Goal: Task Accomplishment & Management: Manage account settings

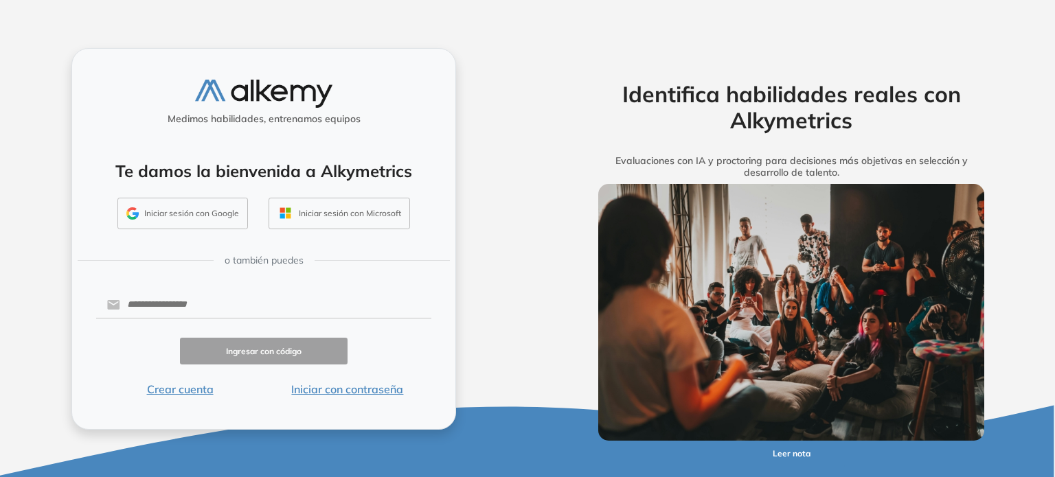
click at [330, 389] on button "Iniciar con contraseña" at bounding box center [348, 389] width 168 height 16
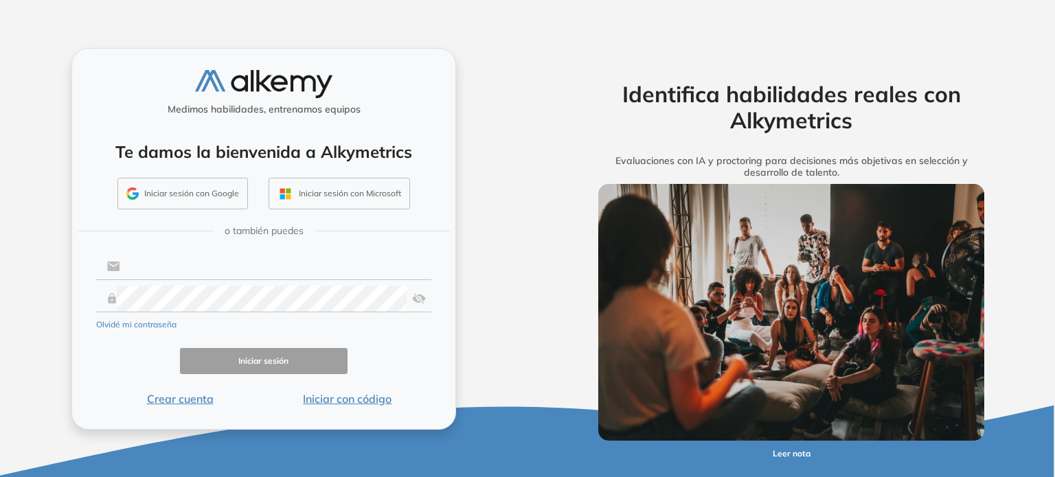
type input "**********"
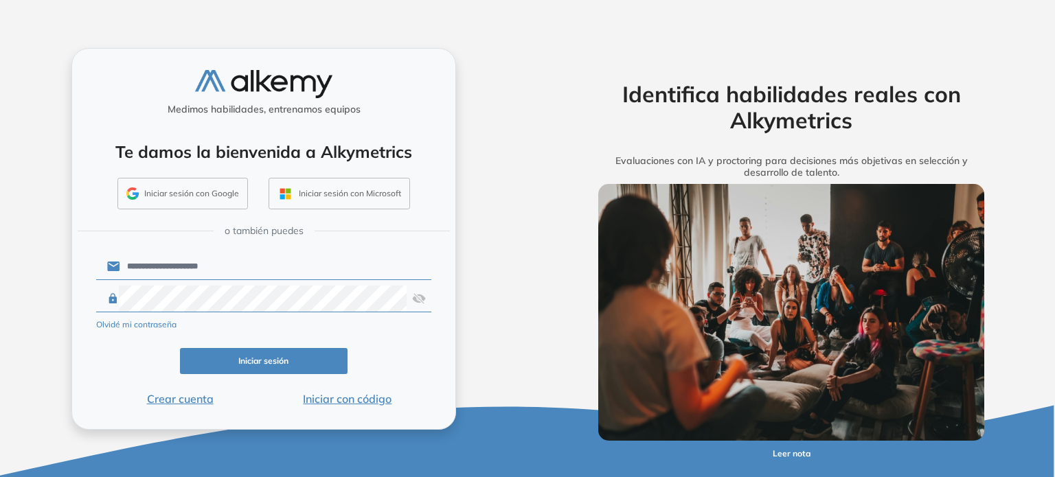
click at [286, 353] on button "Iniciar sesión" at bounding box center [264, 361] width 168 height 27
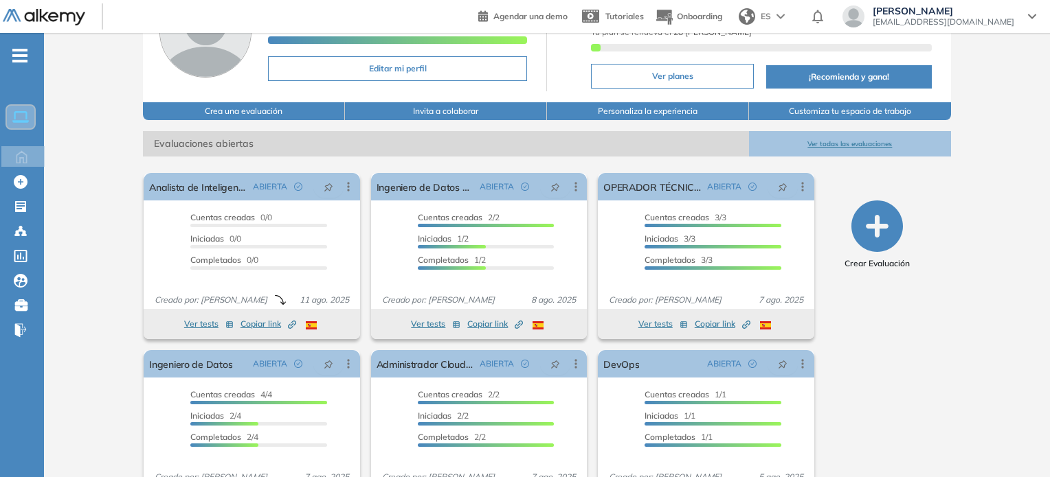
scroll to position [162, 0]
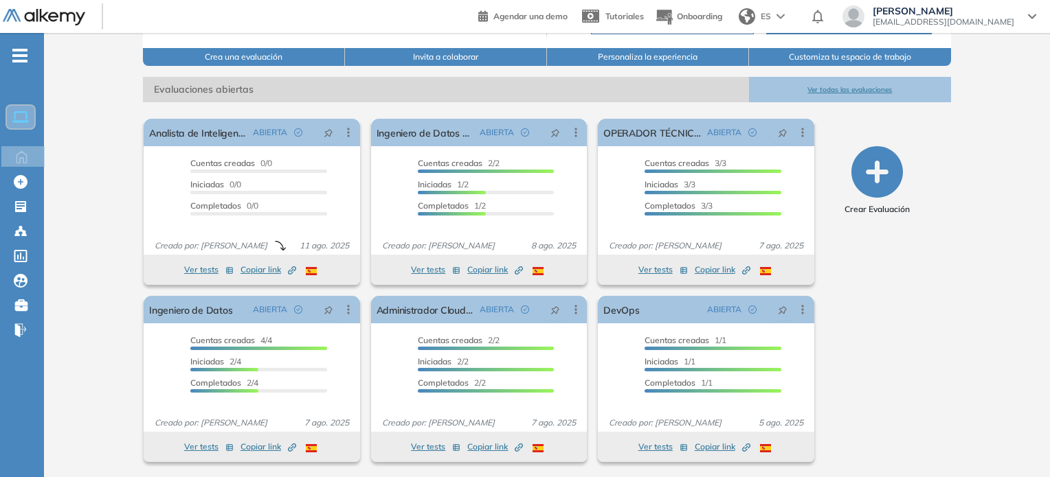
click at [852, 82] on button "Ver todas las evaluaciones" at bounding box center [850, 89] width 202 height 25
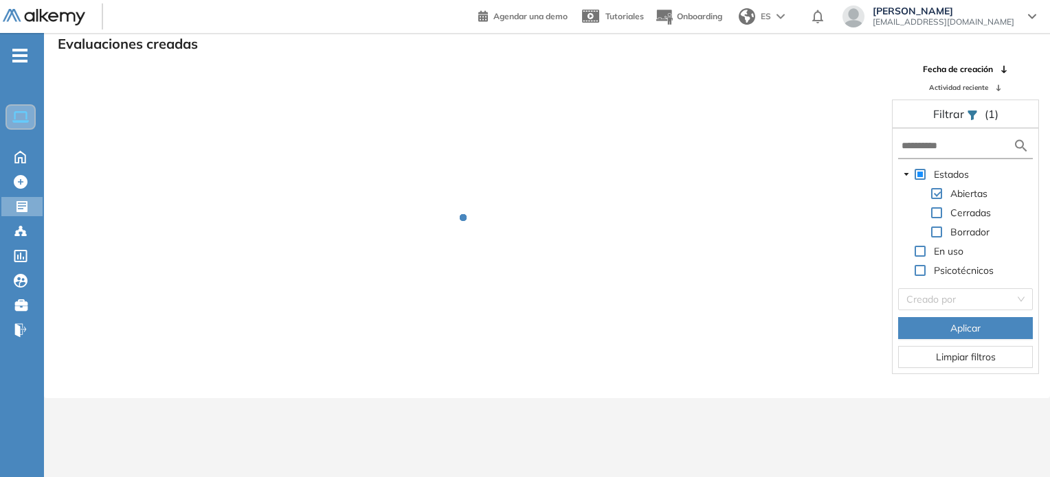
scroll to position [33, 0]
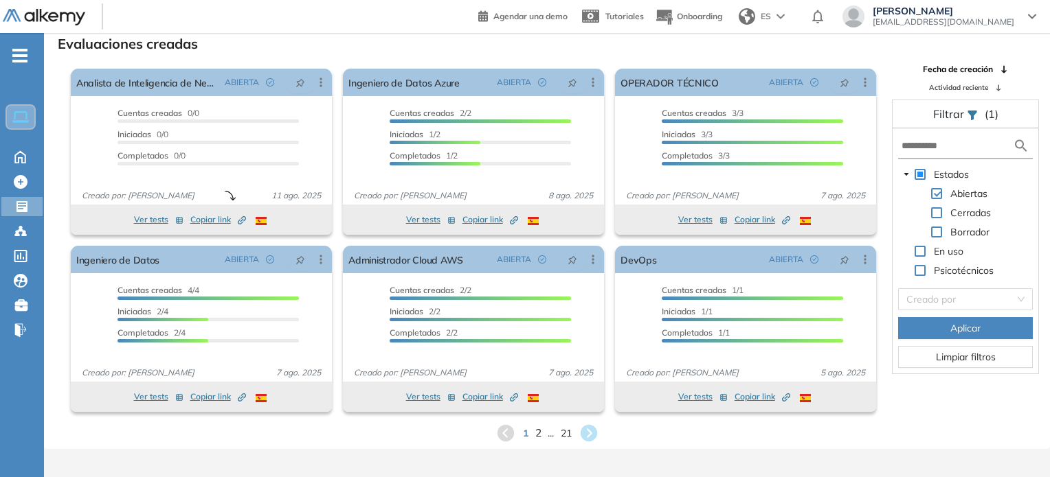
click at [540, 434] on span "2" at bounding box center [537, 433] width 6 height 16
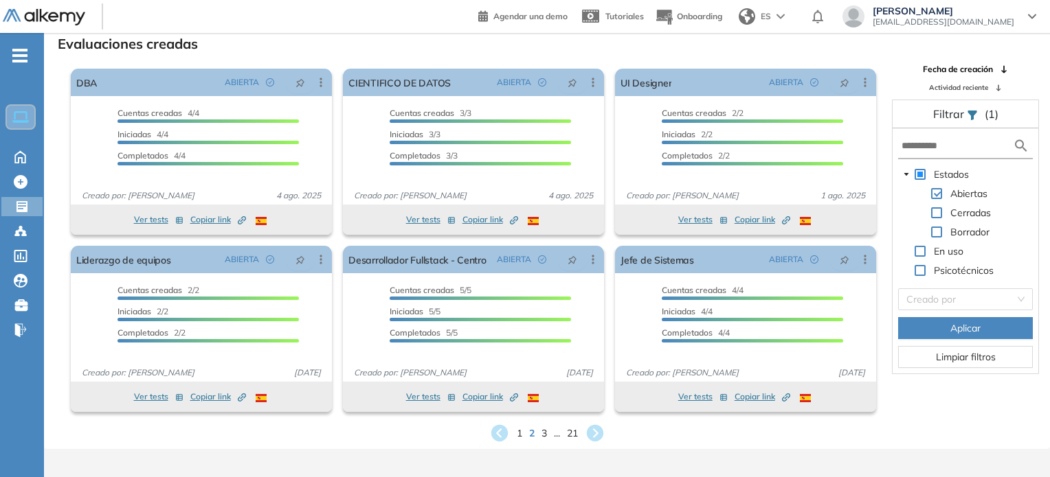
click at [522, 435] on div "1 2 3 ... 21" at bounding box center [547, 433] width 984 height 21
click at [517, 435] on span "1" at bounding box center [519, 433] width 6 height 16
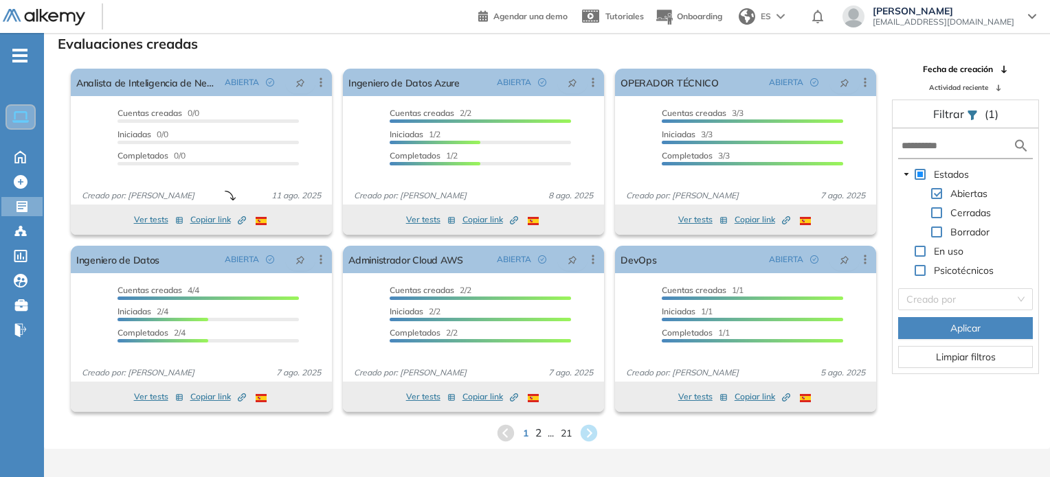
click at [538, 433] on span "2" at bounding box center [537, 433] width 6 height 16
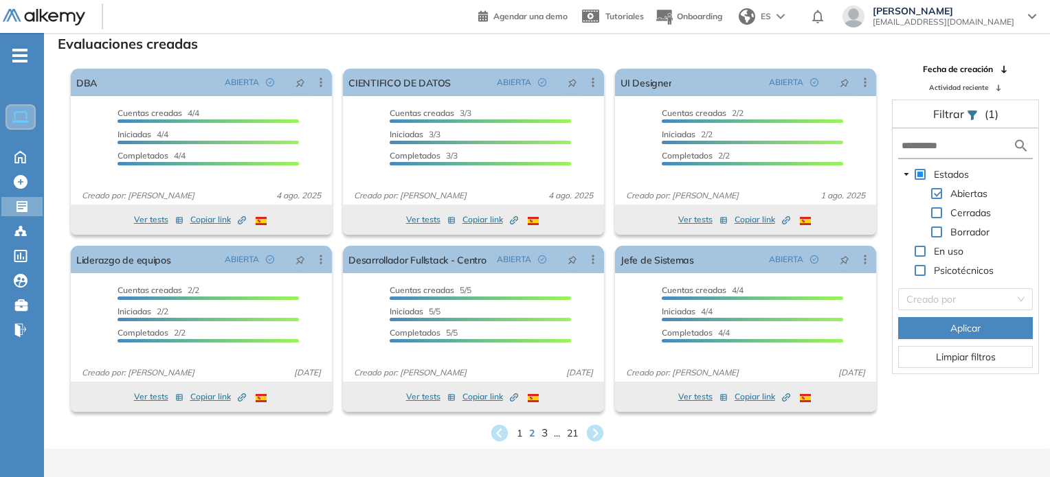
click at [546, 434] on span "3" at bounding box center [544, 433] width 6 height 16
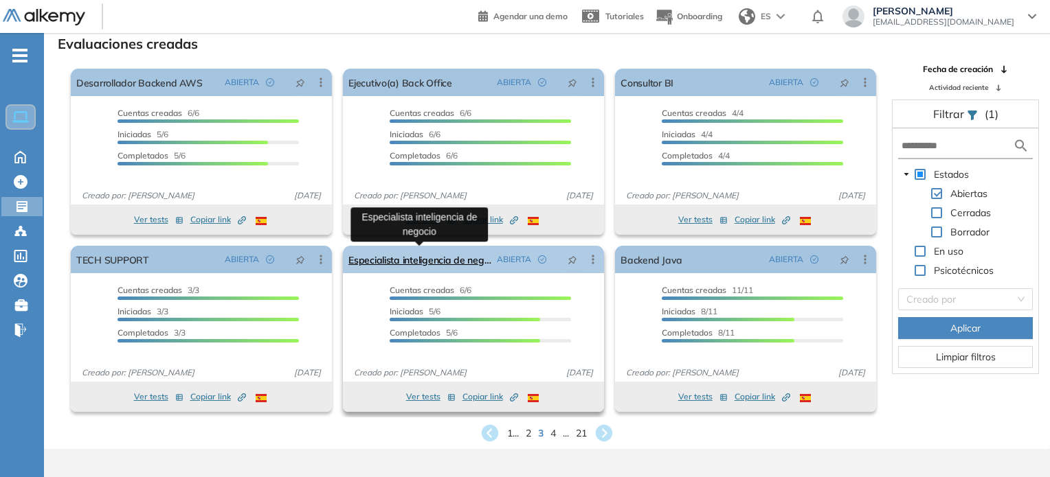
click at [456, 264] on link "Especialista inteligencia de negocio" at bounding box center [419, 259] width 143 height 27
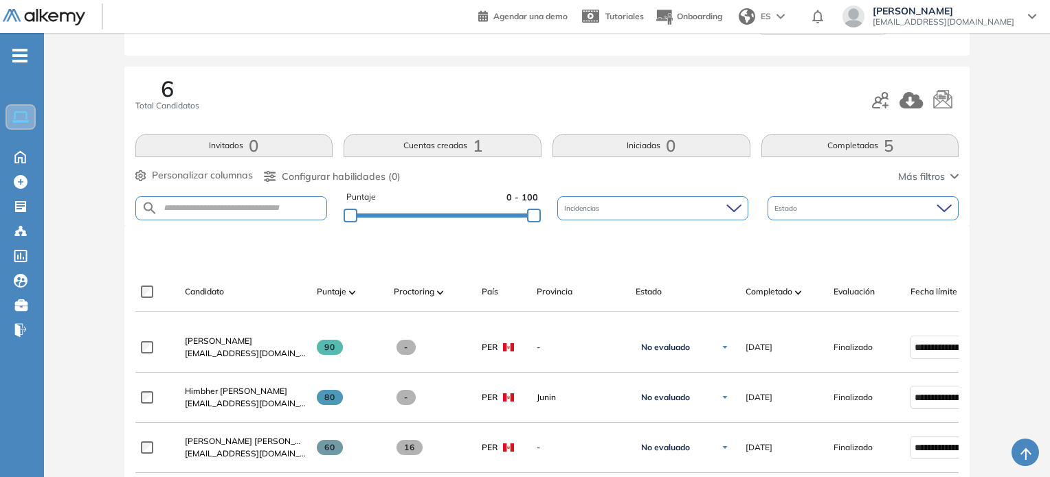
scroll to position [129, 0]
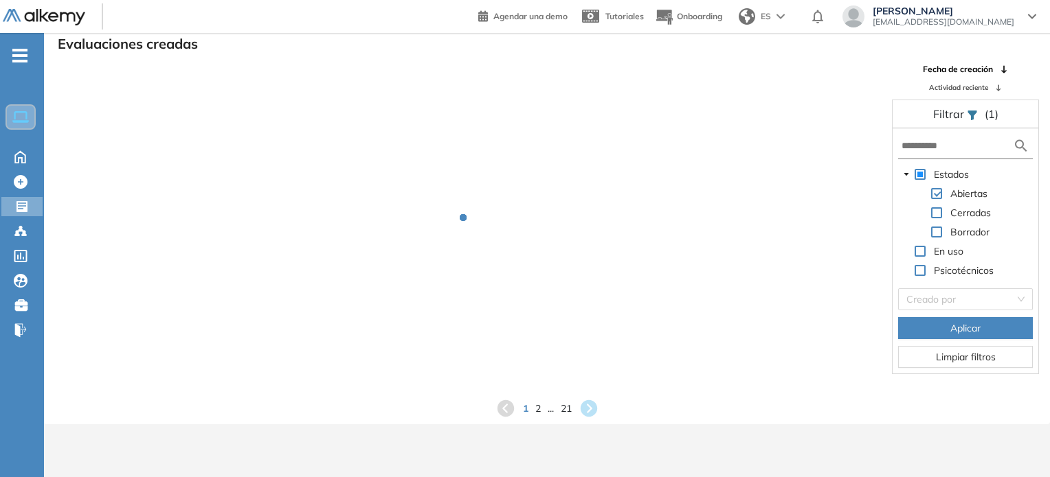
scroll to position [33, 0]
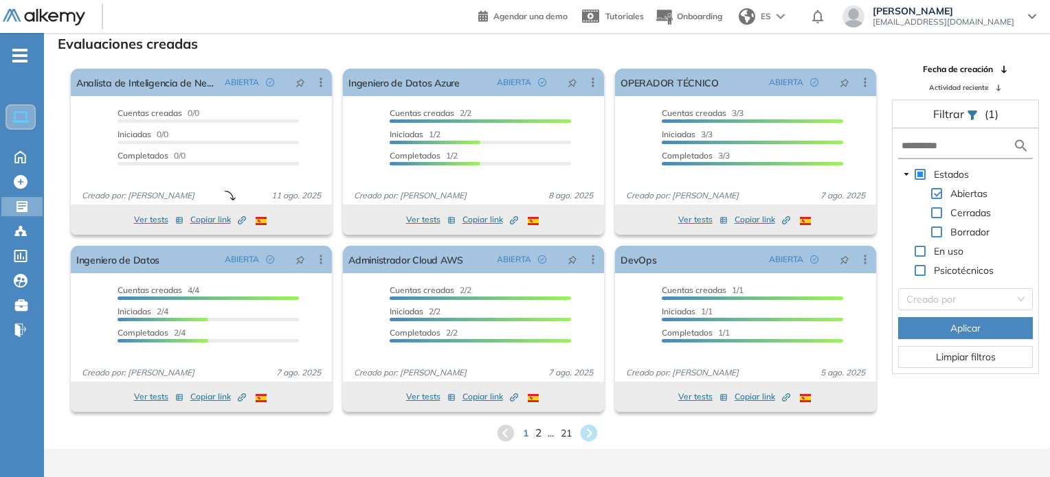
click at [538, 433] on span "2" at bounding box center [537, 433] width 6 height 16
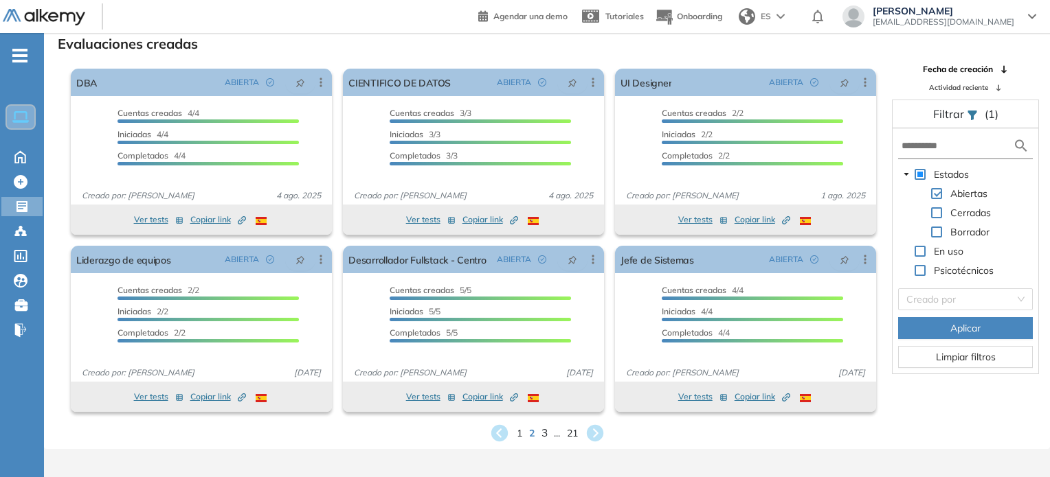
click at [544, 434] on span "3" at bounding box center [544, 433] width 6 height 16
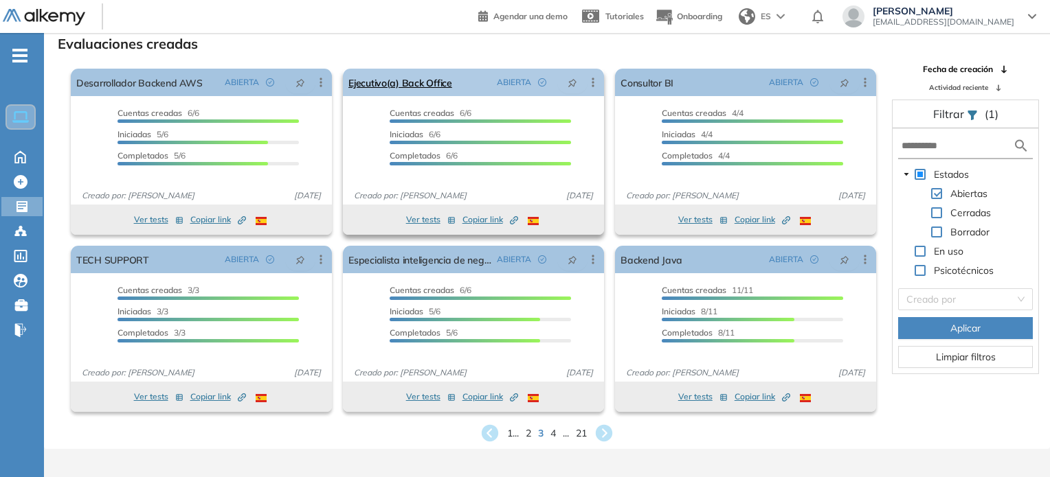
click at [590, 82] on icon at bounding box center [593, 83] width 14 height 14
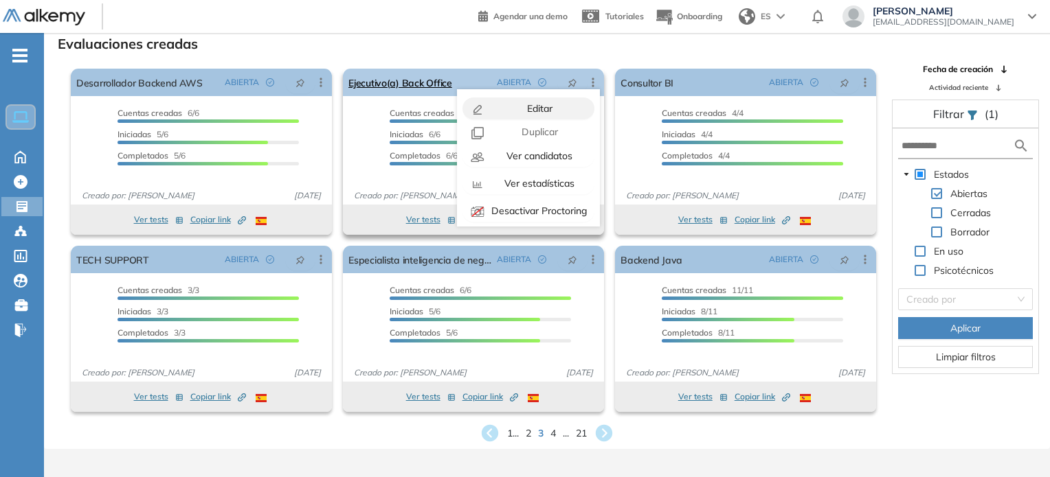
click at [544, 106] on span "Editar" at bounding box center [538, 108] width 28 height 12
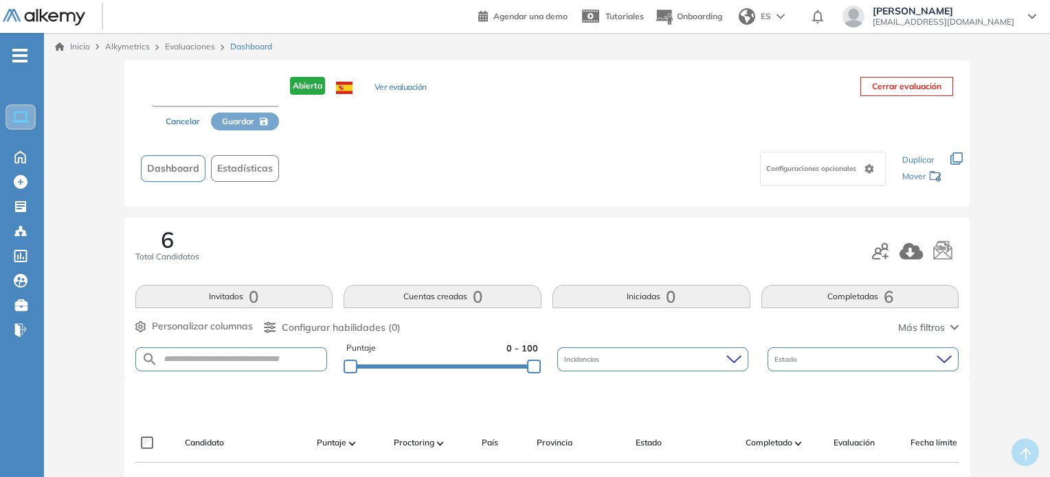
click at [258, 92] on input "text" at bounding box center [215, 94] width 127 height 25
type input "**********"
click at [239, 124] on span "Guardar" at bounding box center [239, 122] width 32 height 12
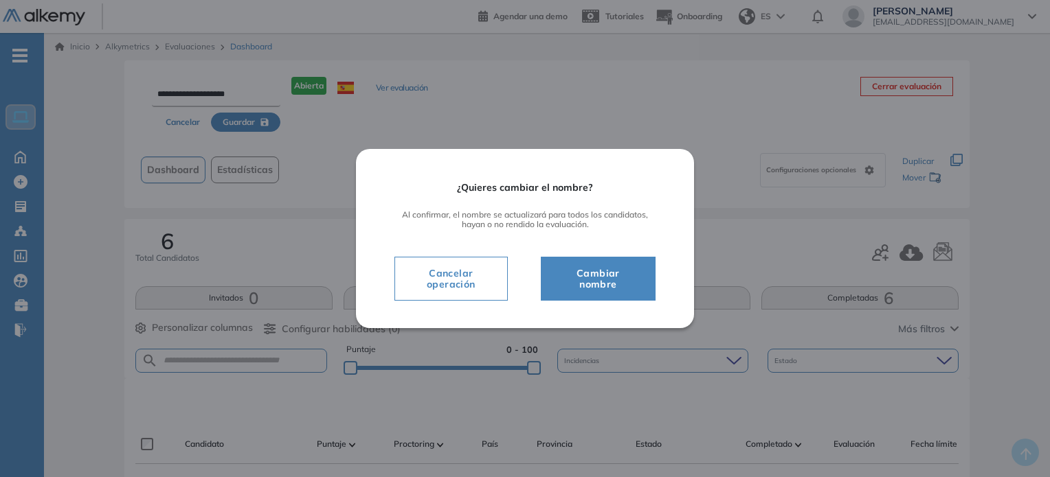
click at [576, 275] on span "Cambiar nombre" at bounding box center [598, 278] width 80 height 27
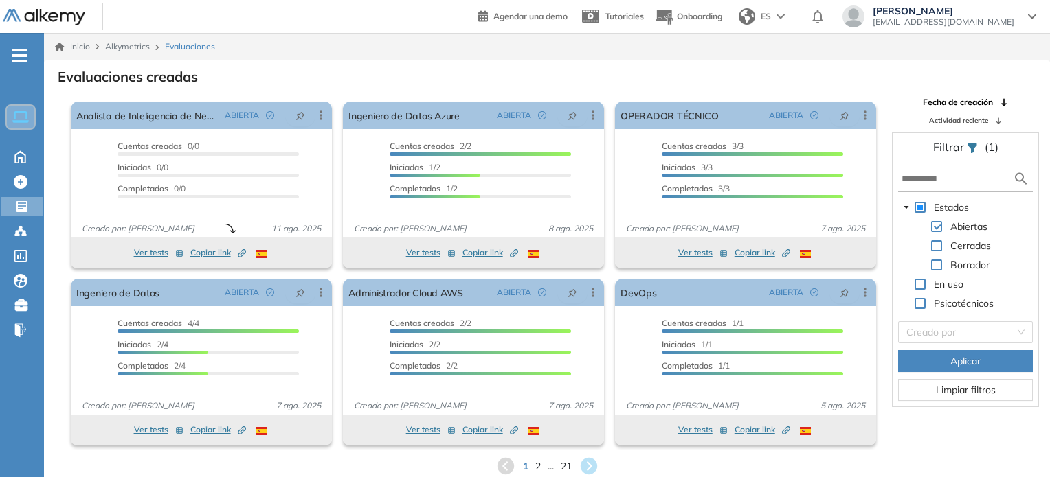
click at [541, 464] on div "1 2 ... 21" at bounding box center [547, 466] width 984 height 21
click at [538, 464] on span "2" at bounding box center [537, 466] width 6 height 16
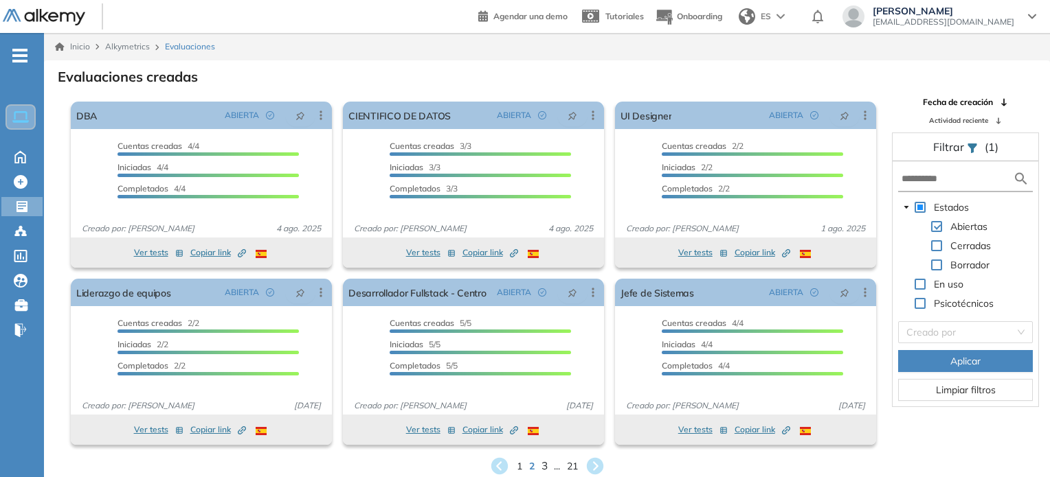
click at [541, 468] on span "3" at bounding box center [544, 466] width 6 height 16
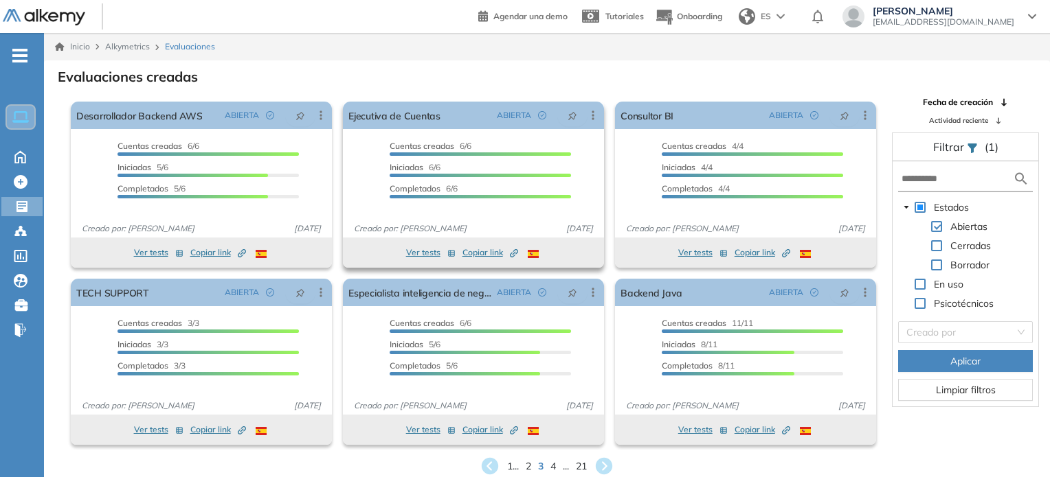
click at [486, 252] on span "Copiar link Created by potrace 1.16, written by [PERSON_NAME] [DATE]-[DATE]" at bounding box center [490, 253] width 56 height 12
click at [525, 470] on span "2" at bounding box center [528, 466] width 6 height 16
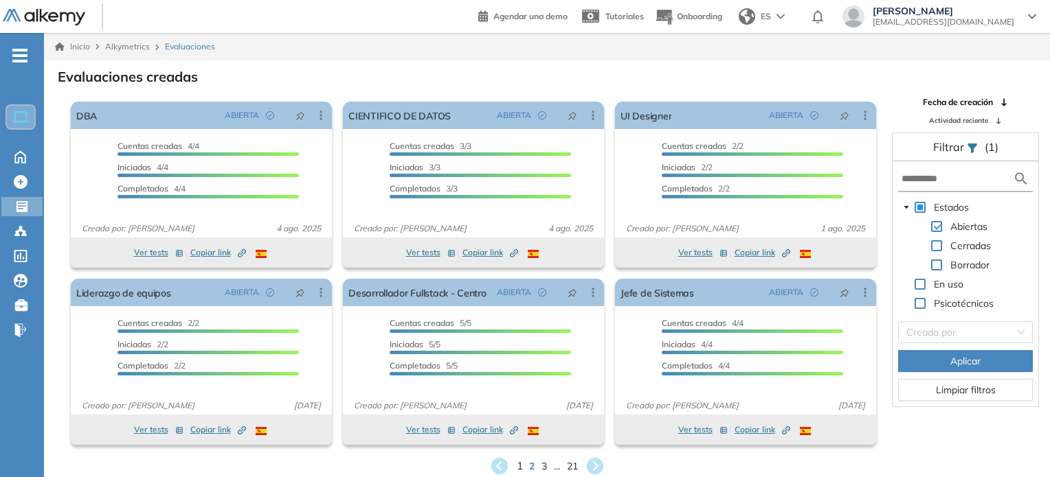
click at [519, 470] on span "1" at bounding box center [519, 466] width 6 height 16
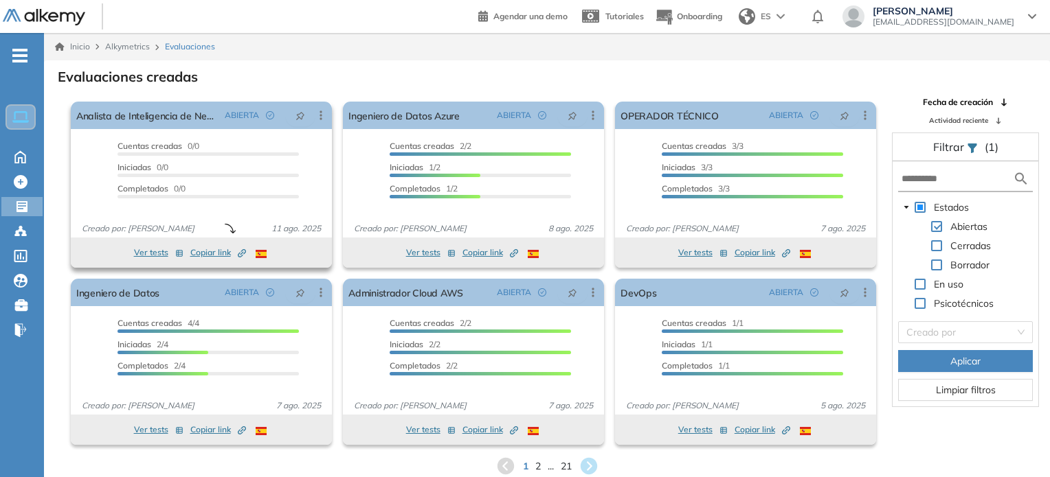
click at [216, 252] on span "Copiar link Created by potrace 1.16, written by [PERSON_NAME] [DATE]-[DATE]" at bounding box center [218, 253] width 56 height 12
